Goal: Information Seeking & Learning: Learn about a topic

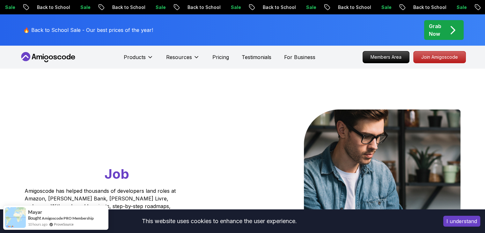
click at [48, 58] on icon at bounding box center [46, 58] width 4 height 4
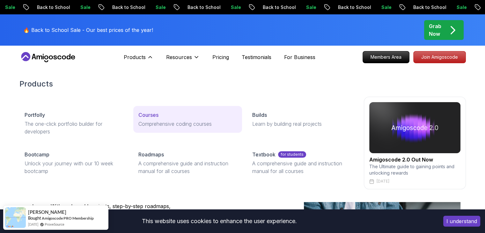
click at [144, 119] on link "Courses Comprehensive coding courses" at bounding box center [187, 119] width 109 height 27
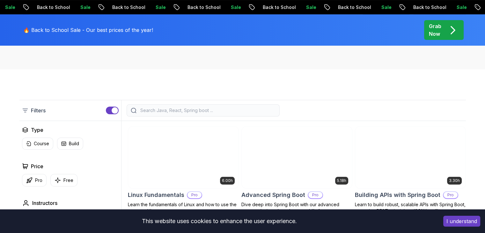
scroll to position [120, 0]
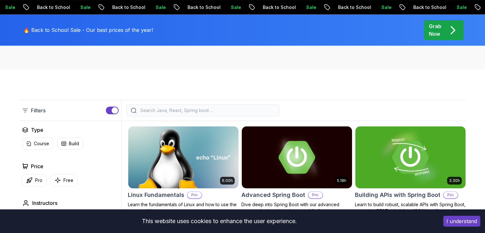
click at [191, 106] on div at bounding box center [203, 110] width 153 height 12
click at [191, 109] on input "search" at bounding box center [207, 110] width 137 height 6
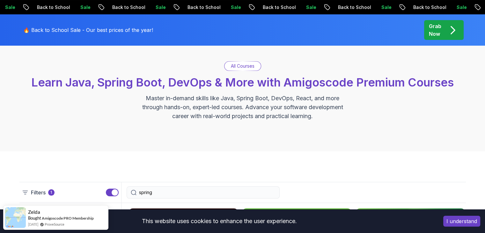
scroll to position [96, 0]
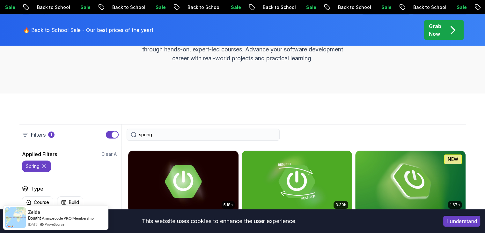
click at [156, 137] on input "spring" at bounding box center [207, 134] width 137 height 6
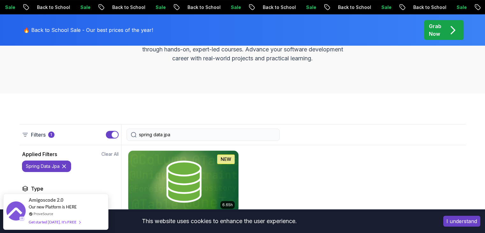
scroll to position [191, 0]
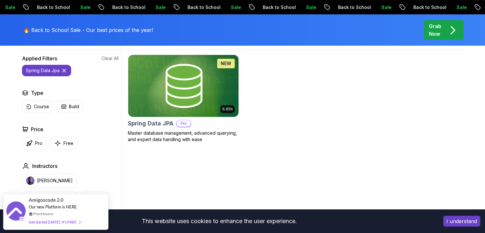
type input "spring data jpa"
click at [156, 122] on h2 "Spring Data JPA" at bounding box center [151, 123] width 46 height 9
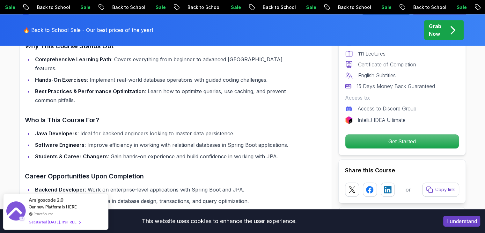
scroll to position [606, 0]
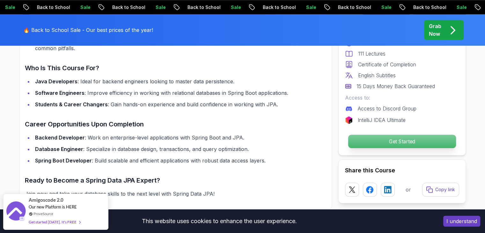
click at [356, 139] on p "Get Started" at bounding box center [402, 141] width 108 height 13
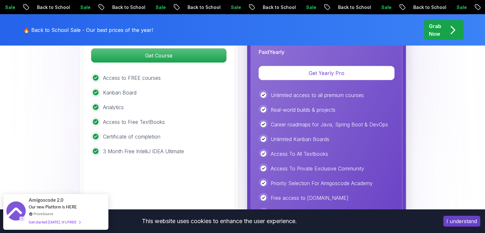
scroll to position [1755, 0]
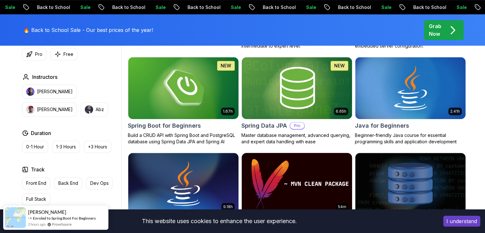
scroll to position [255, 0]
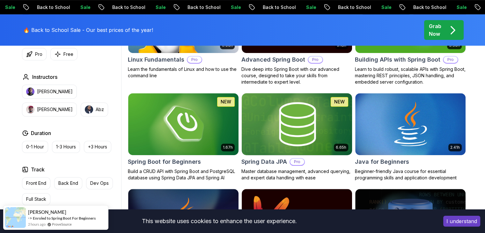
click at [277, 123] on img at bounding box center [297, 124] width 116 height 65
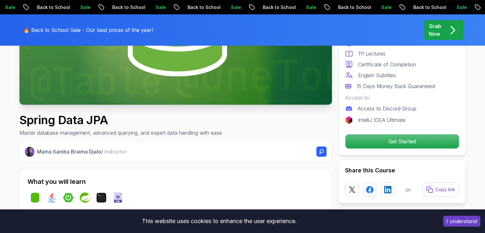
scroll to position [160, 0]
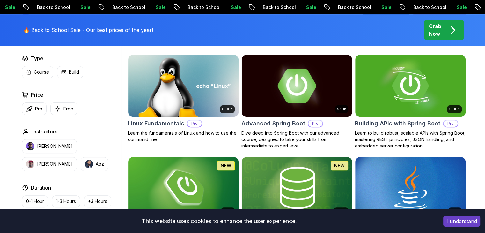
scroll to position [160, 0]
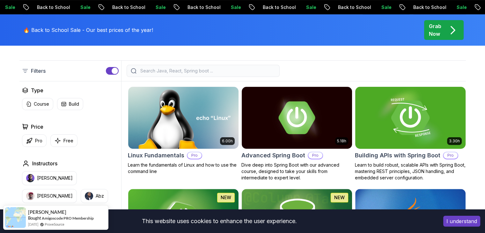
click at [367, 125] on img at bounding box center [411, 117] width 116 height 65
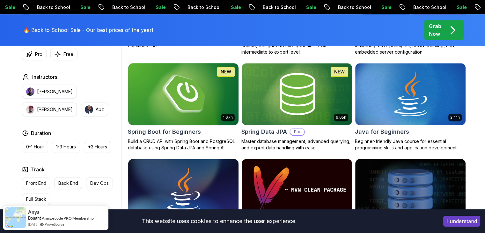
scroll to position [287, 0]
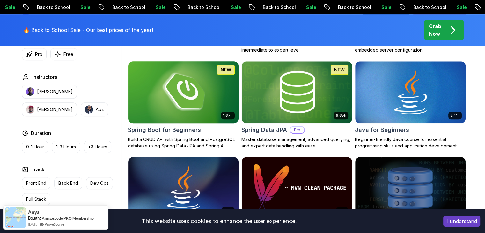
click at [196, 109] on img at bounding box center [183, 92] width 116 height 65
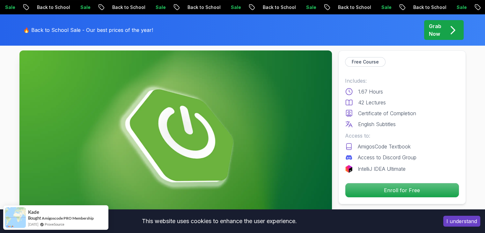
scroll to position [160, 0]
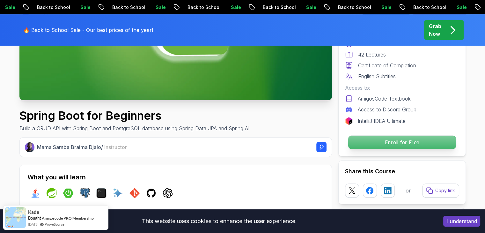
click at [377, 146] on p "Enroll for Free" at bounding box center [402, 142] width 108 height 13
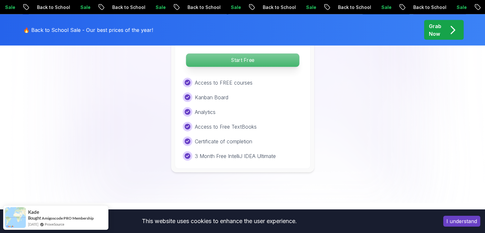
scroll to position [1329, 0]
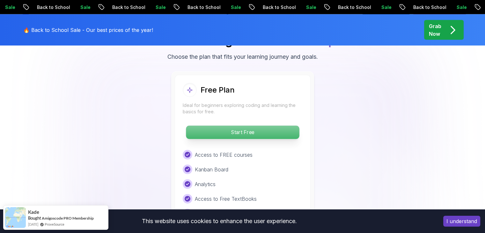
click at [213, 126] on p "Start Free" at bounding box center [242, 132] width 113 height 13
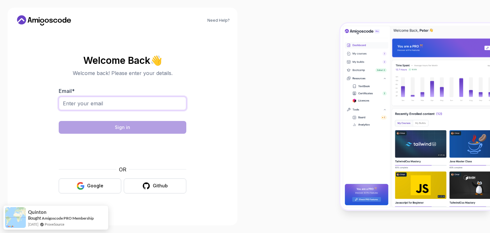
click at [83, 99] on input "Email *" at bounding box center [123, 103] width 128 height 13
click at [105, 100] on input "Email *" at bounding box center [123, 103] width 128 height 13
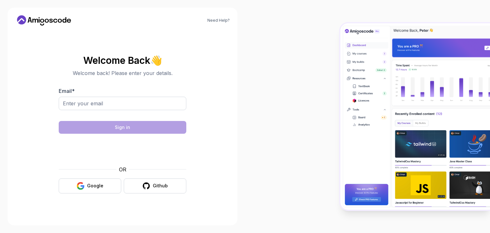
click at [40, 131] on section "Welcome Back 👋 Welcome back! Please enter your details. Email * Sign in OR Goog…" at bounding box center [122, 124] width 214 height 151
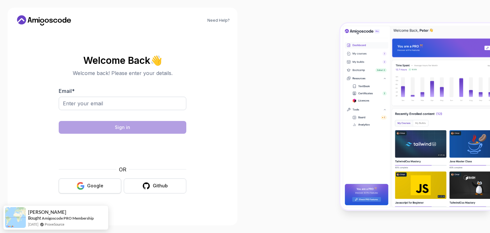
click at [92, 187] on div "Google" at bounding box center [95, 186] width 16 height 6
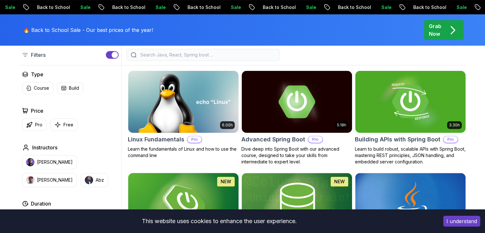
scroll to position [223, 0]
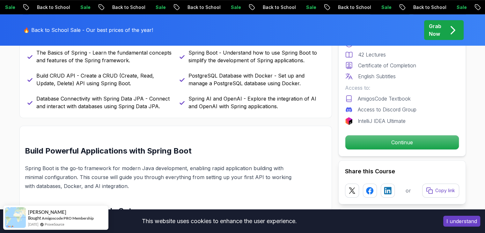
scroll to position [323, 0]
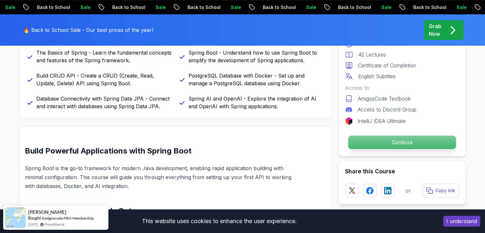
click at [409, 142] on p "Continue" at bounding box center [402, 142] width 108 height 13
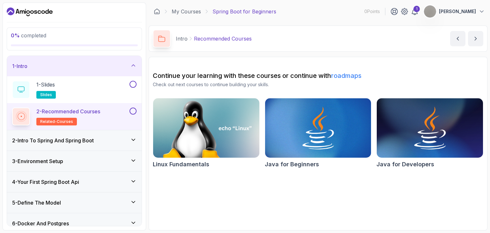
click at [100, 141] on div "2 - Intro To Spring And Spring Boot" at bounding box center [74, 141] width 124 height 8
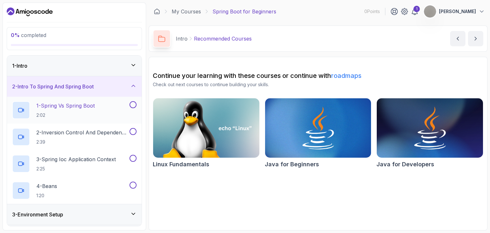
click at [93, 110] on h2 "1 - Spring Vs Spring Boot 2:02" at bounding box center [65, 110] width 58 height 17
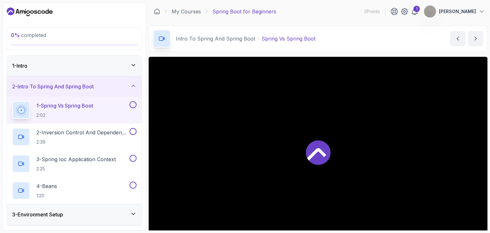
click at [94, 86] on h3 "2 - Intro To Spring And Spring Boot" at bounding box center [53, 87] width 82 height 8
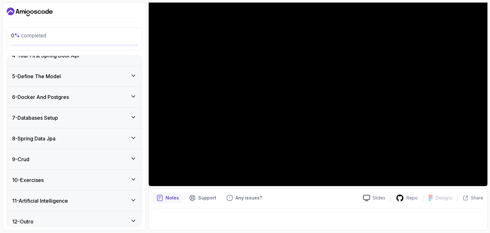
scroll to position [77, 0]
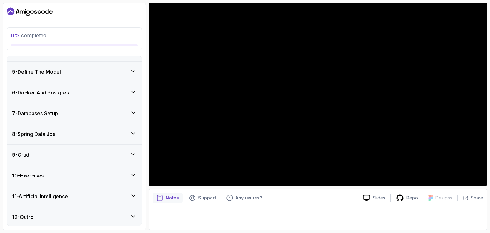
click at [88, 170] on div "10 - Exercises" at bounding box center [74, 175] width 135 height 20
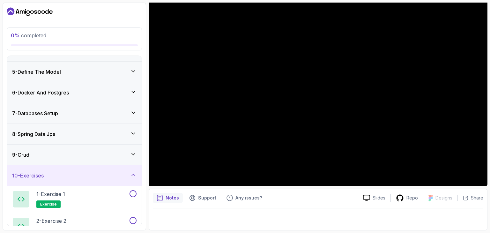
click at [88, 172] on div "10 - Exercises" at bounding box center [74, 176] width 124 height 8
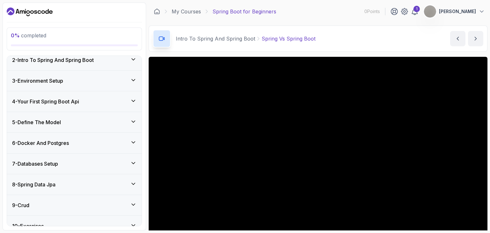
scroll to position [0, 0]
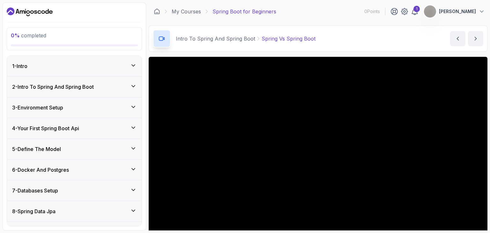
click at [58, 85] on h3 "2 - Intro To Spring And Spring Boot" at bounding box center [53, 87] width 82 height 8
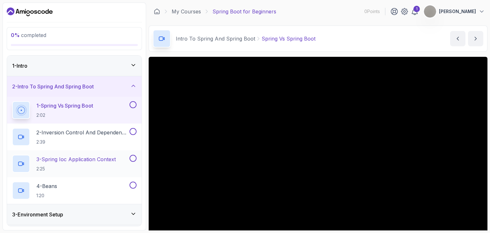
click at [60, 166] on p "2:25" at bounding box center [75, 169] width 79 height 6
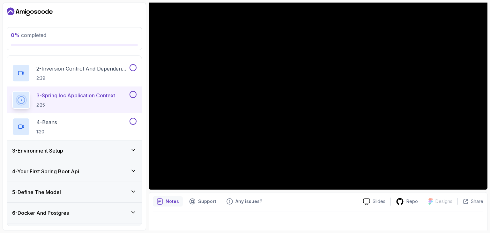
scroll to position [61, 0]
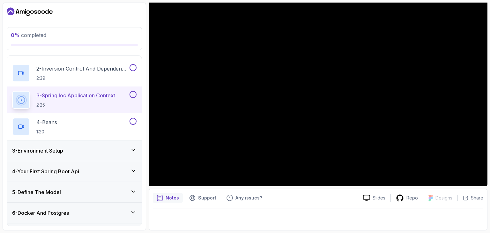
click at [81, 150] on div "3 - Environment Setup" at bounding box center [74, 151] width 124 height 8
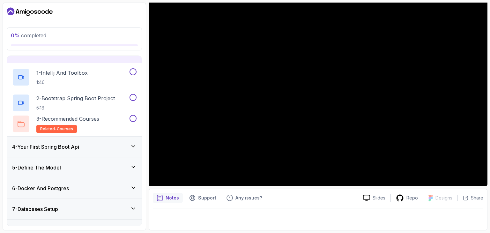
scroll to position [50, 0]
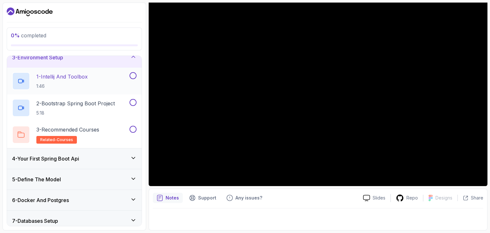
click at [75, 81] on h2 "1 - Intellij And Toolbox 1:46" at bounding box center [61, 81] width 51 height 17
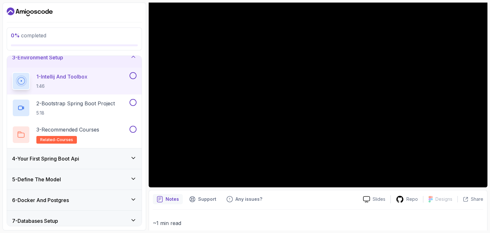
scroll to position [57, 0]
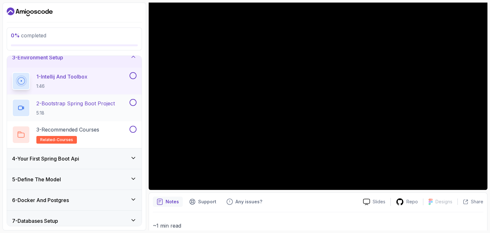
click at [81, 101] on p "2 - Bootstrap Spring Boot Project" at bounding box center [75, 104] width 79 height 8
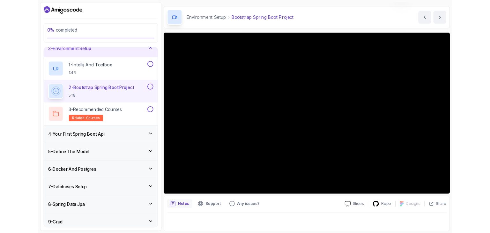
scroll to position [32, 0]
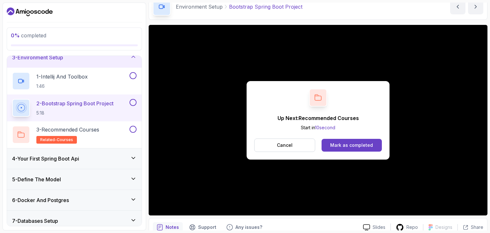
click at [49, 155] on h3 "4 - Your First Spring Boot Api" at bounding box center [45, 159] width 67 height 8
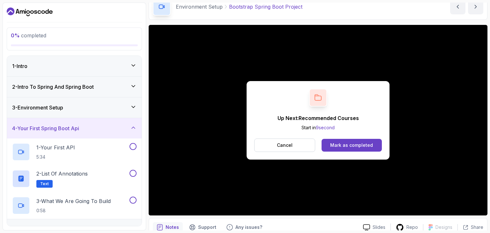
scroll to position [0, 0]
click at [60, 110] on h3 "3 - Environment Setup" at bounding box center [37, 108] width 51 height 8
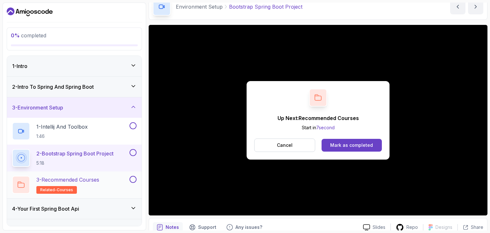
click at [57, 177] on p "3 - Recommended Courses" at bounding box center [67, 180] width 63 height 8
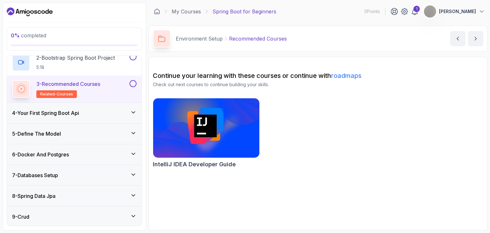
click at [50, 114] on h3 "4 - Your First Spring Boot Api" at bounding box center [45, 113] width 67 height 8
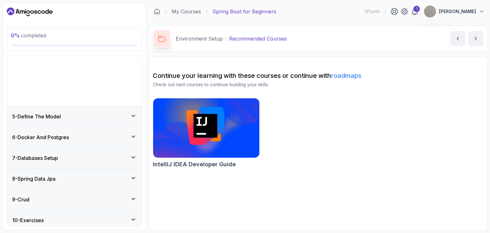
scroll to position [77, 0]
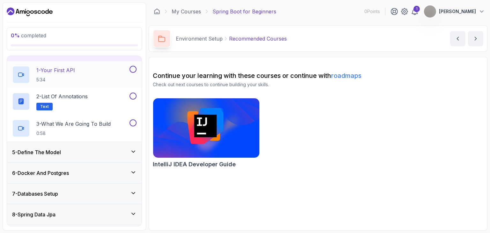
click at [90, 81] on div "1 - Your First API 5:34" at bounding box center [70, 75] width 116 height 18
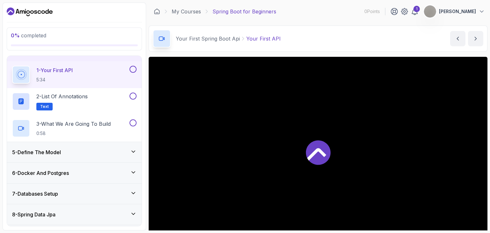
click at [310, 149] on icon at bounding box center [318, 152] width 25 height 25
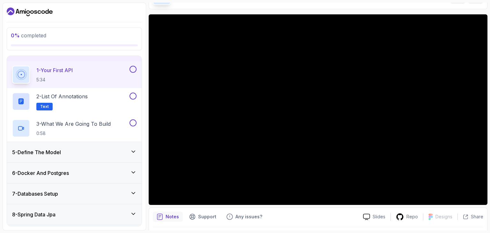
scroll to position [32, 0]
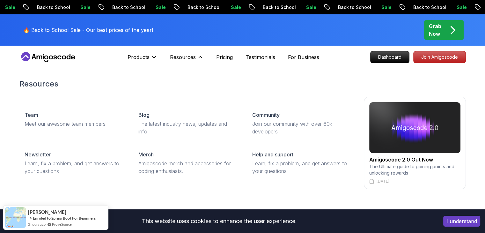
drag, startPoint x: 183, startPoint y: 56, endPoint x: 185, endPoint y: 74, distance: 18.0
click at [185, 64] on div "Resources Resources Team Meet our awesome team members Blog The latest industry…" at bounding box center [187, 57] width 34 height 13
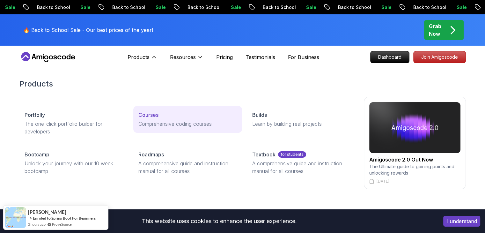
click at [160, 115] on div "Courses" at bounding box center [188, 115] width 99 height 8
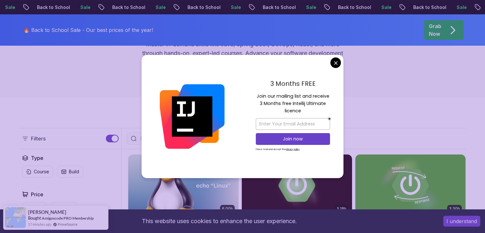
scroll to position [191, 0]
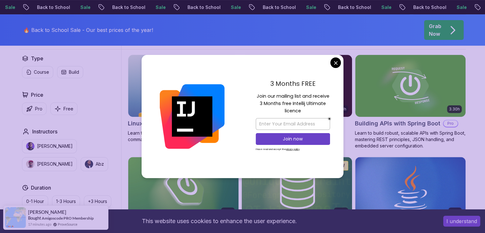
click at [331, 59] on div "3 Months FREE Join our mailing list and receive 3 Months free Intellij Ultimate…" at bounding box center [293, 116] width 101 height 123
drag, startPoint x: 335, startPoint y: 59, endPoint x: 330, endPoint y: 62, distance: 6.1
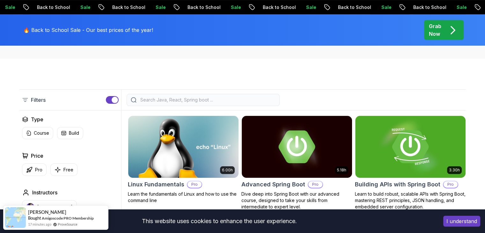
scroll to position [64, 0]
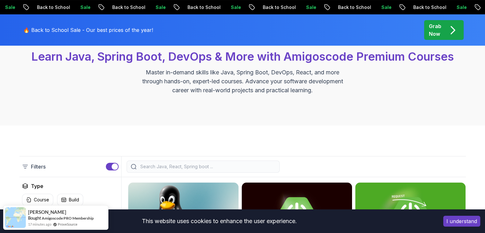
drag, startPoint x: 167, startPoint y: 159, endPoint x: 160, endPoint y: 163, distance: 8.4
click at [166, 160] on div "Filters" at bounding box center [242, 166] width 447 height 21
click at [160, 163] on div at bounding box center [203, 167] width 153 height 12
click at [156, 164] on input "search" at bounding box center [207, 166] width 137 height 6
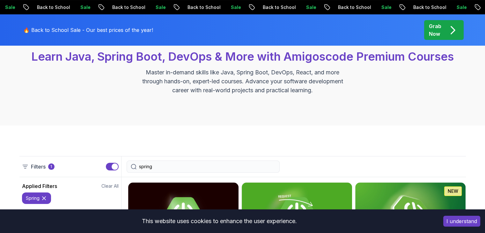
type input "spring"
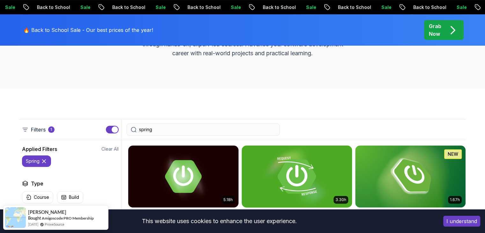
scroll to position [128, 0]
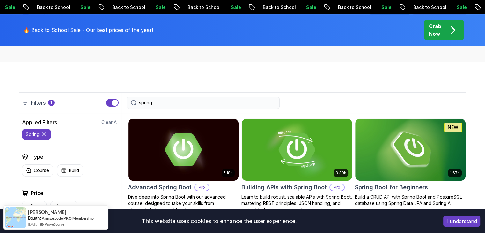
click at [468, 223] on button "I understand" at bounding box center [462, 221] width 37 height 11
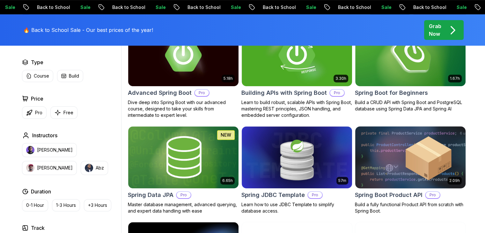
scroll to position [223, 0]
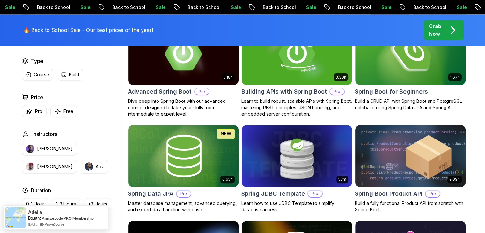
click at [391, 163] on img at bounding box center [411, 156] width 116 height 65
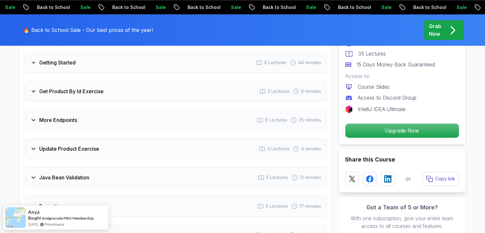
scroll to position [989, 0]
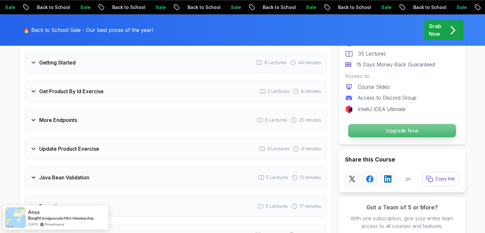
click at [371, 128] on p "Upgrade Now" at bounding box center [402, 130] width 108 height 13
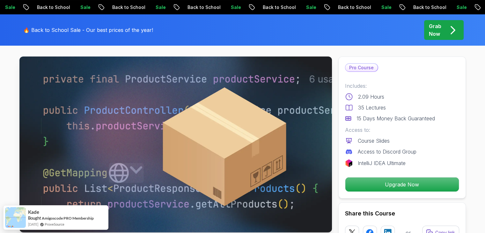
scroll to position [0, 0]
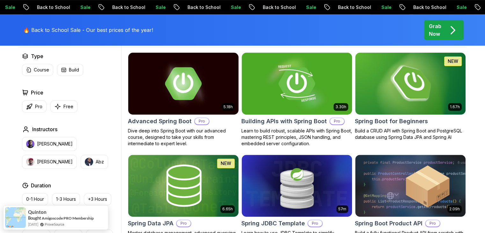
scroll to position [128, 0]
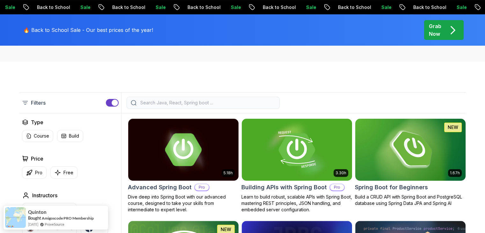
click at [431, 154] on img at bounding box center [411, 149] width 116 height 65
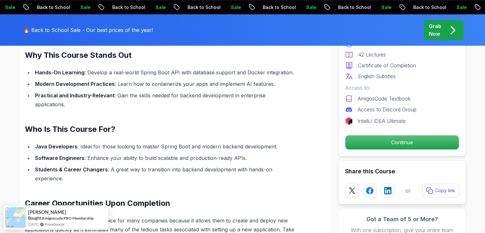
scroll to position [670, 0]
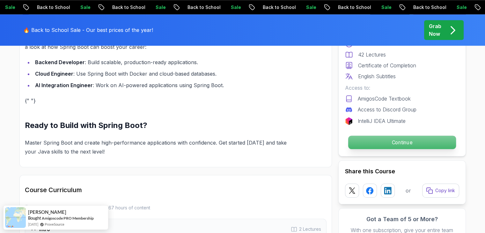
click at [440, 137] on p "Continue" at bounding box center [402, 142] width 108 height 13
